Goal: Task Accomplishment & Management: Manage account settings

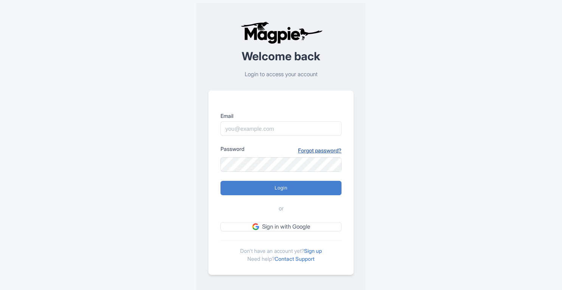
click at [322, 150] on link "Forgot password?" at bounding box center [320, 150] width 44 height 8
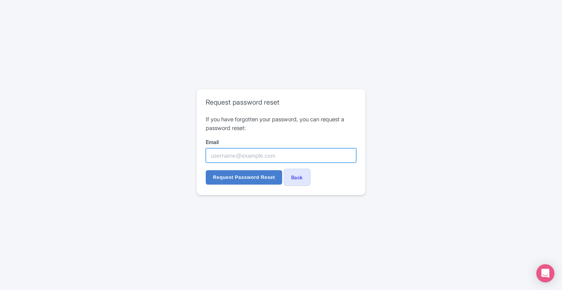
click at [284, 154] on input "Email" at bounding box center [281, 155] width 151 height 14
paste input "[EMAIL_ADDRESS][DOMAIN_NAME]"
type input "[EMAIL_ADDRESS][DOMAIN_NAME]"
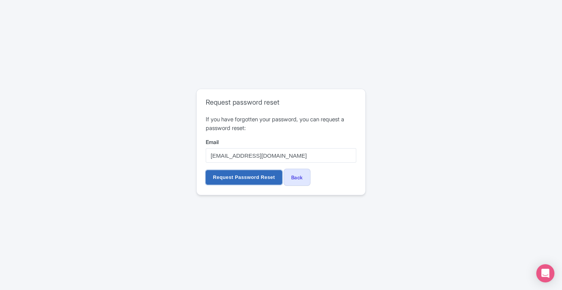
click at [238, 180] on input "Request Password Reset" at bounding box center [244, 177] width 76 height 14
